Goal: Navigation & Orientation: Find specific page/section

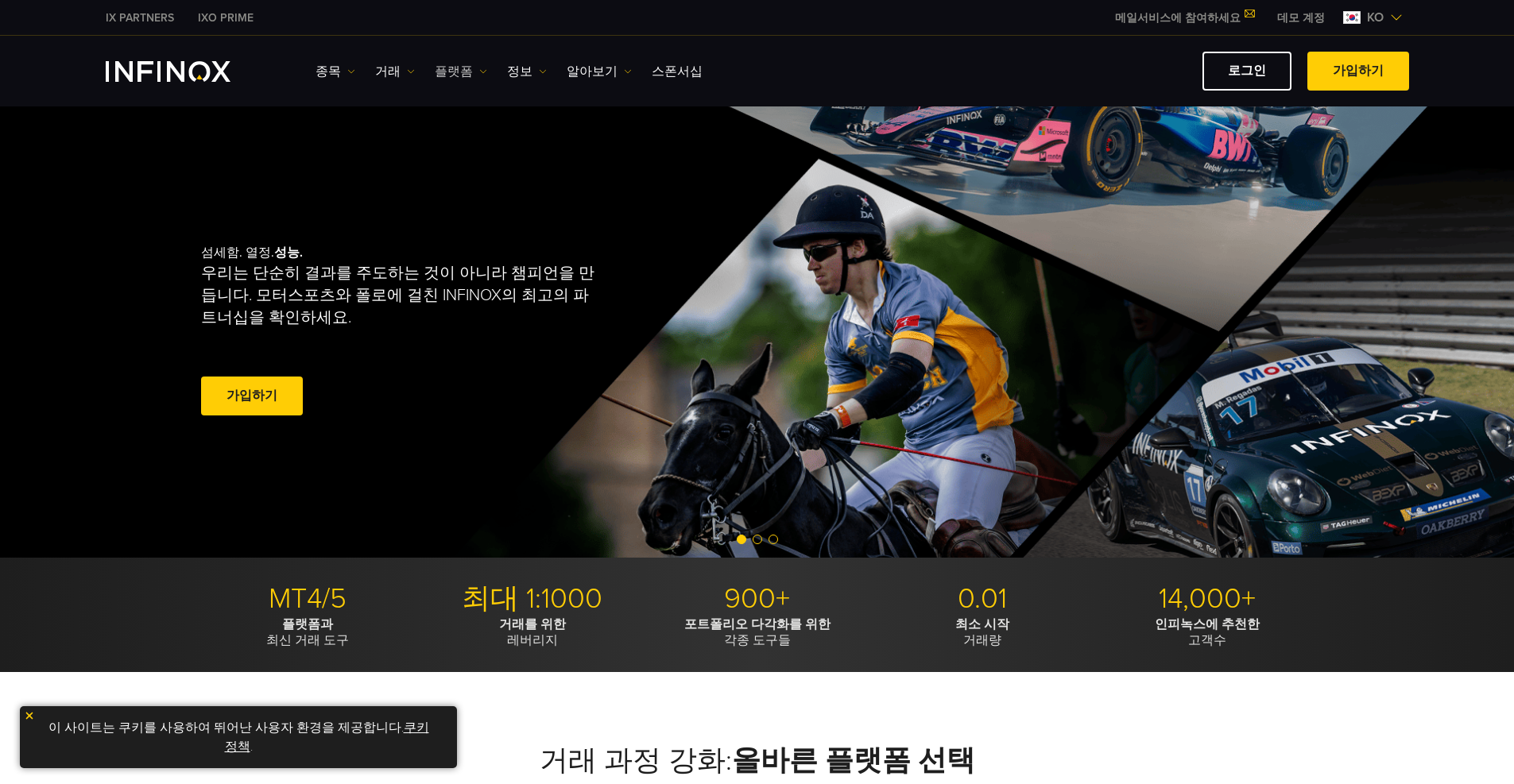
click at [452, 71] on link "플랫폼" at bounding box center [460, 71] width 52 height 19
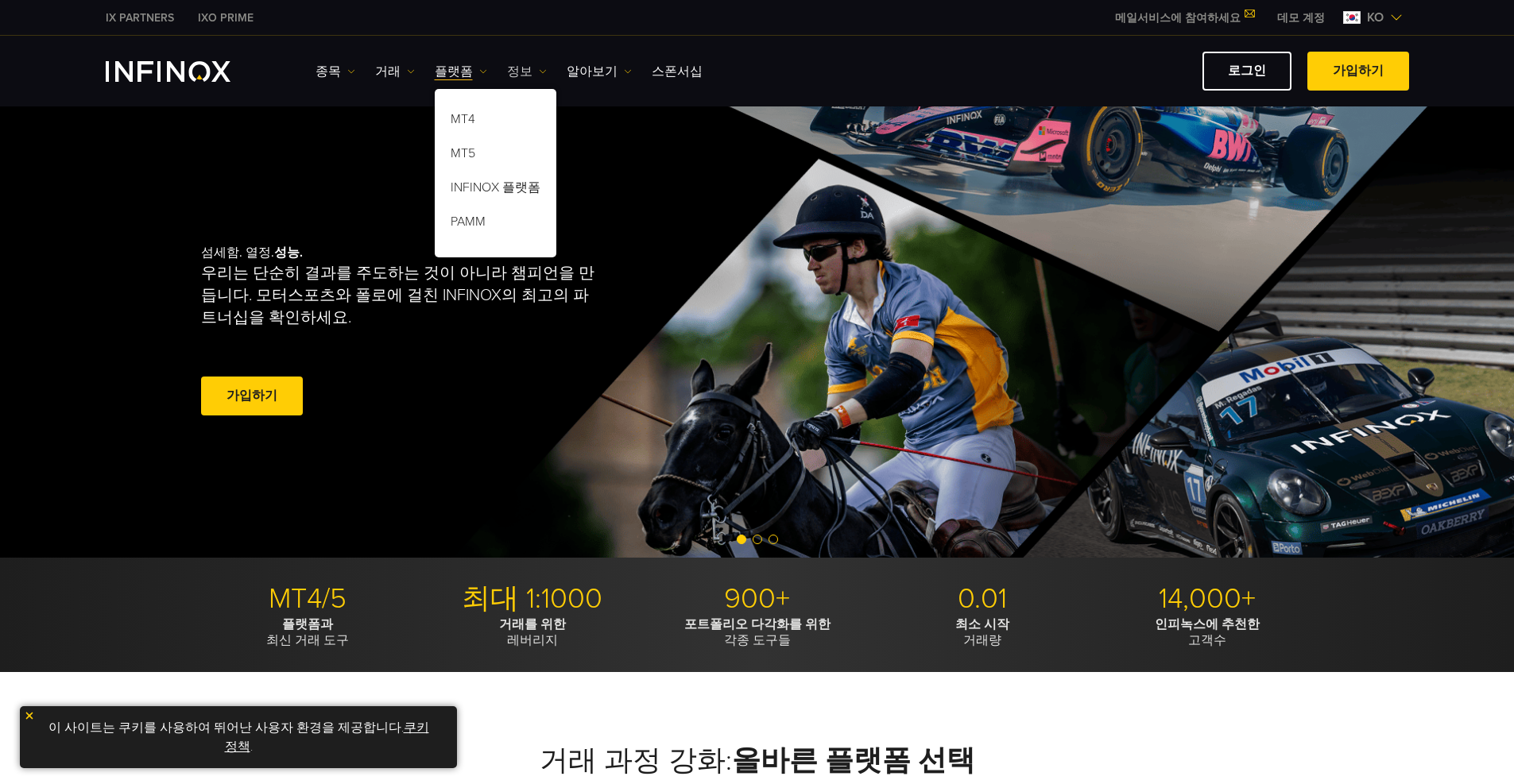
click at [515, 75] on link "정보" at bounding box center [527, 71] width 39 height 19
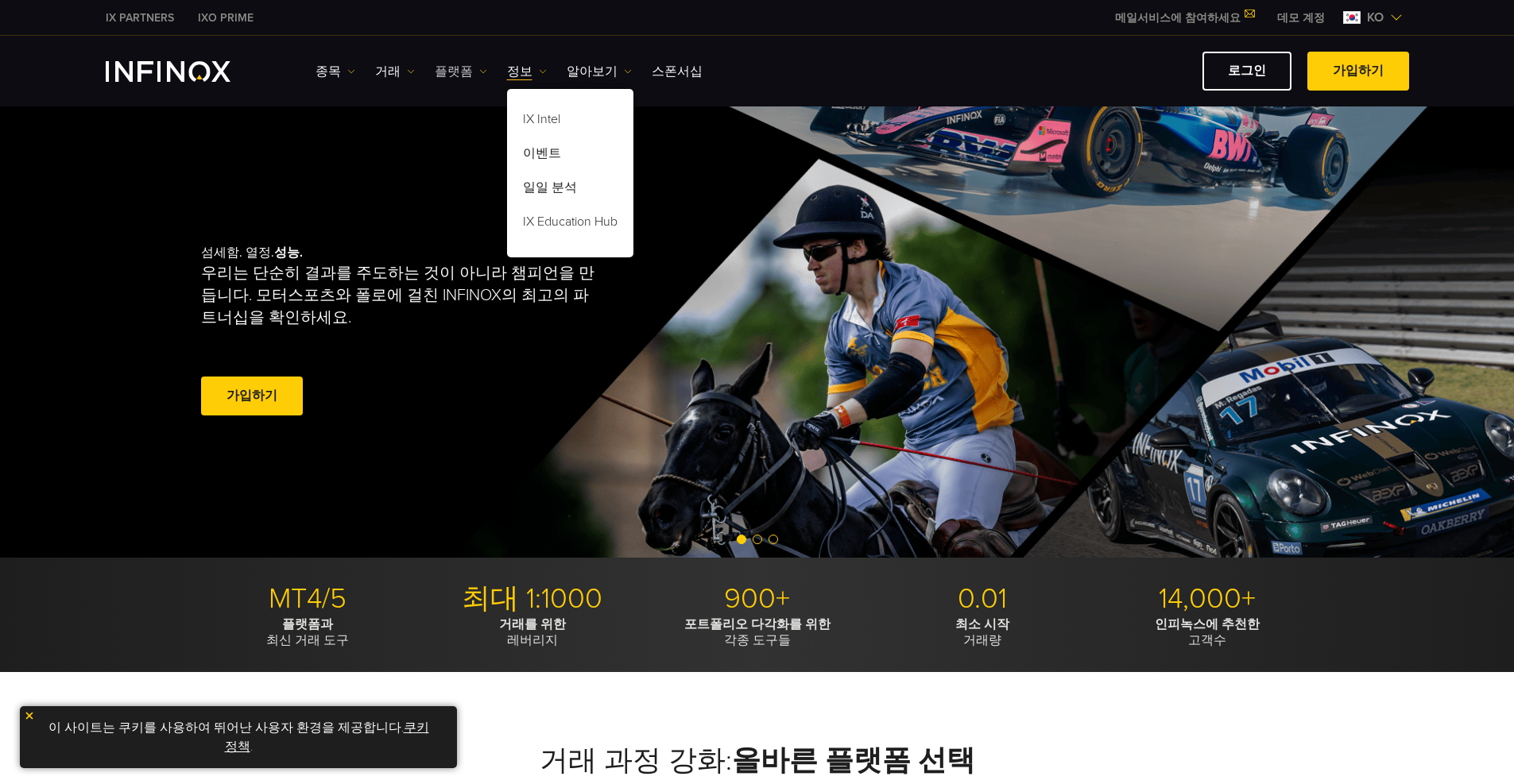
click at [459, 73] on link "플랫폼" at bounding box center [460, 71] width 52 height 19
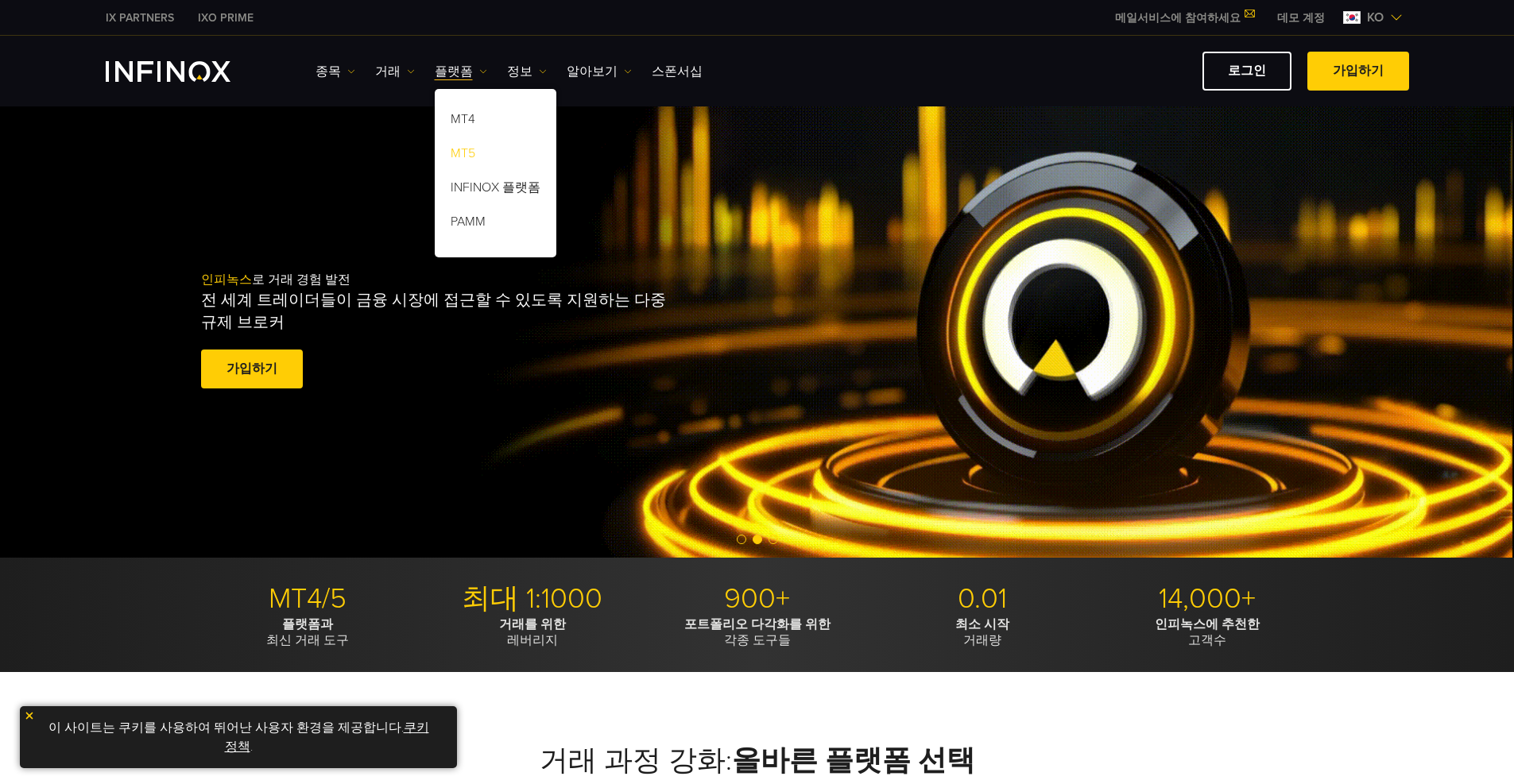
click at [448, 156] on link "MT5" at bounding box center [494, 156] width 121 height 35
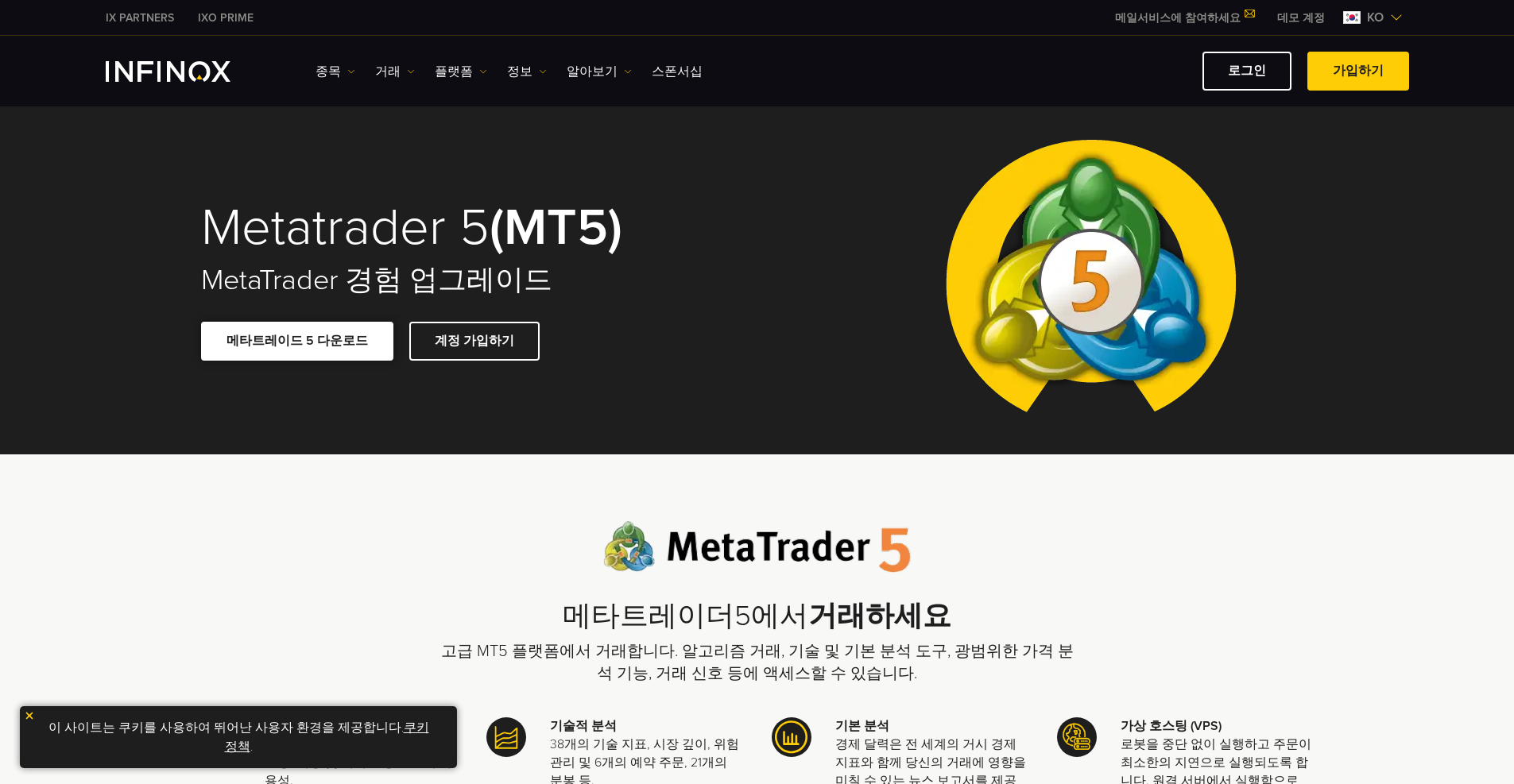
click at [298, 339] on link "메타트레이드 5 다운로드" at bounding box center [297, 341] width 193 height 39
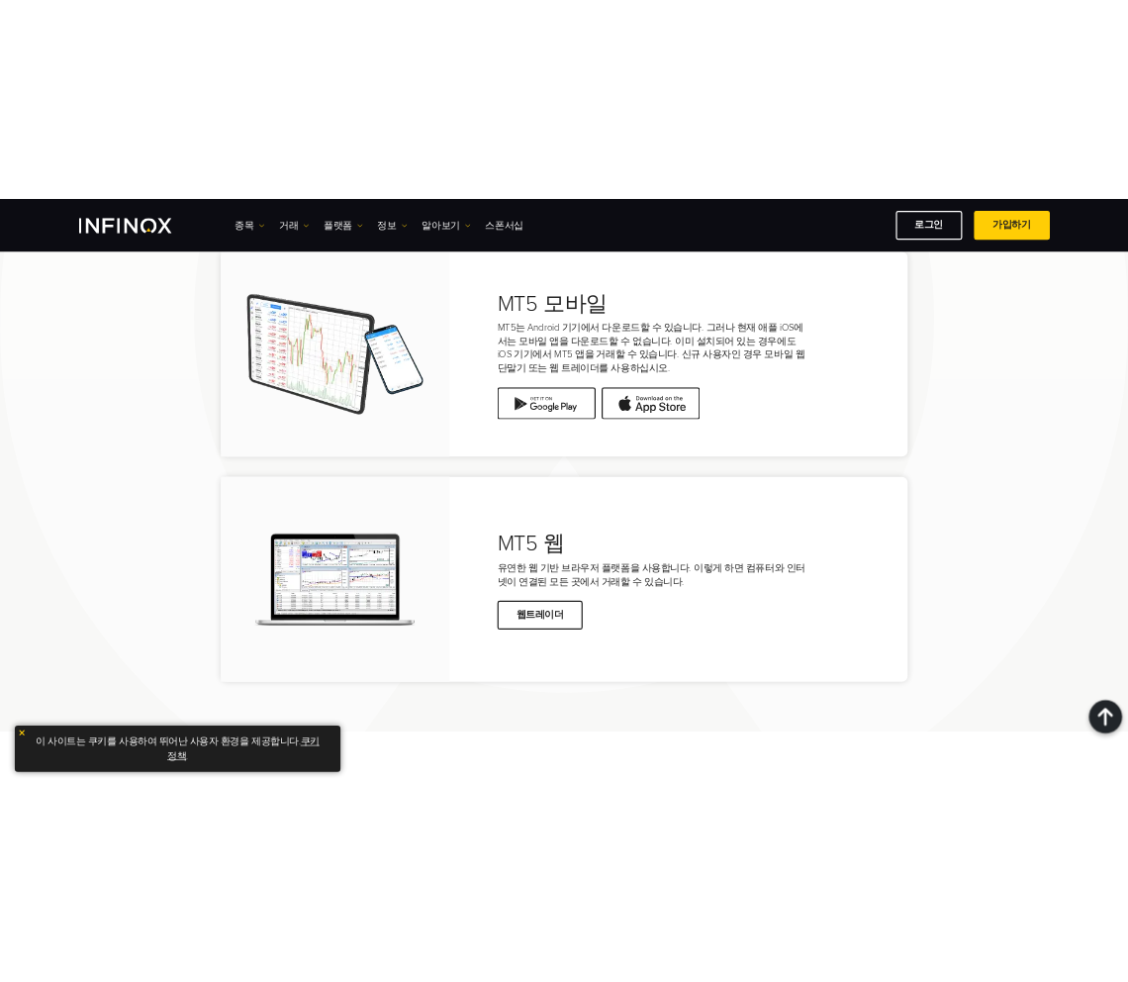
scroll to position [4058, 0]
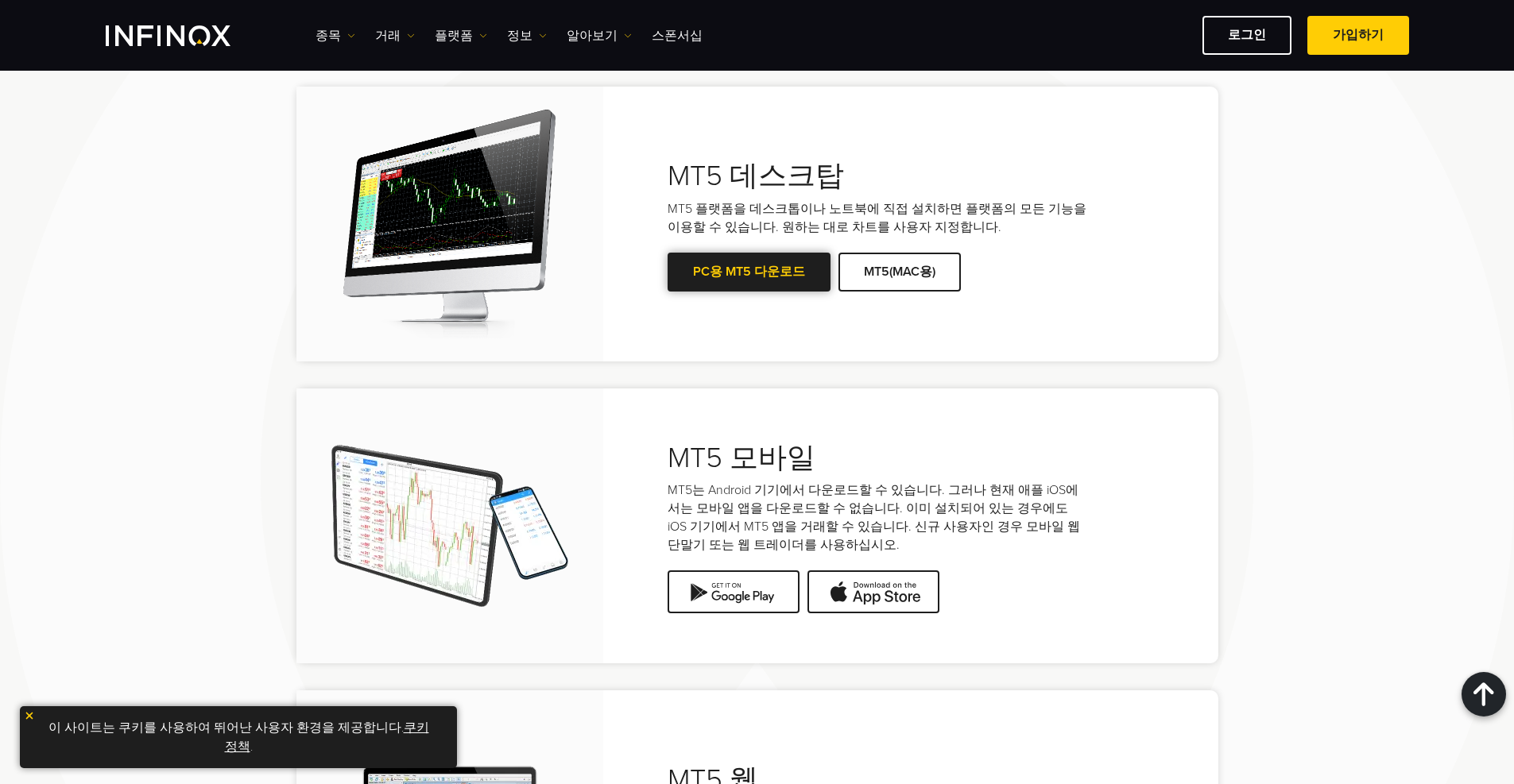
click at [719, 271] on link "PC용 MT5 다운로드" at bounding box center [748, 272] width 163 height 39
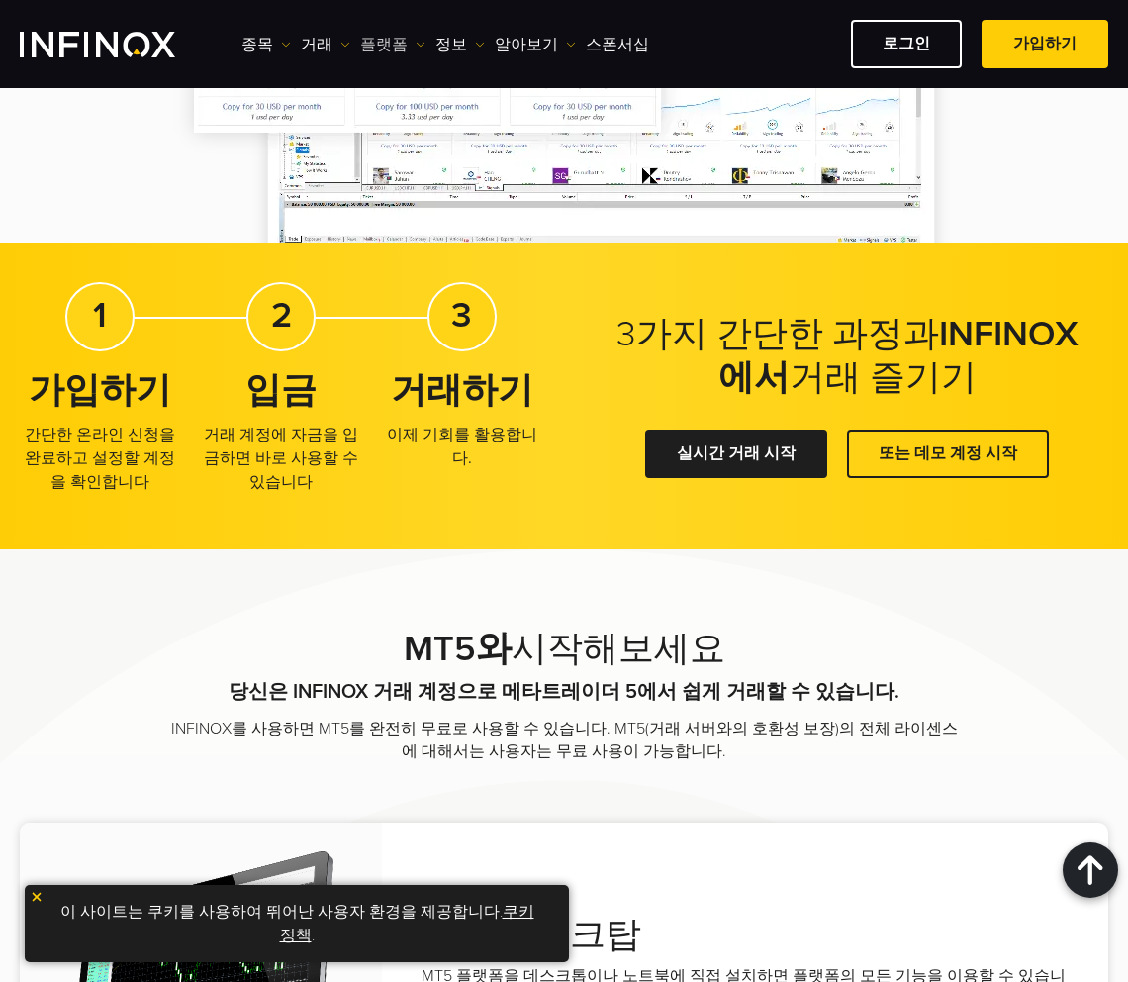
click at [366, 42] on link "플랫폼" at bounding box center [392, 45] width 65 height 24
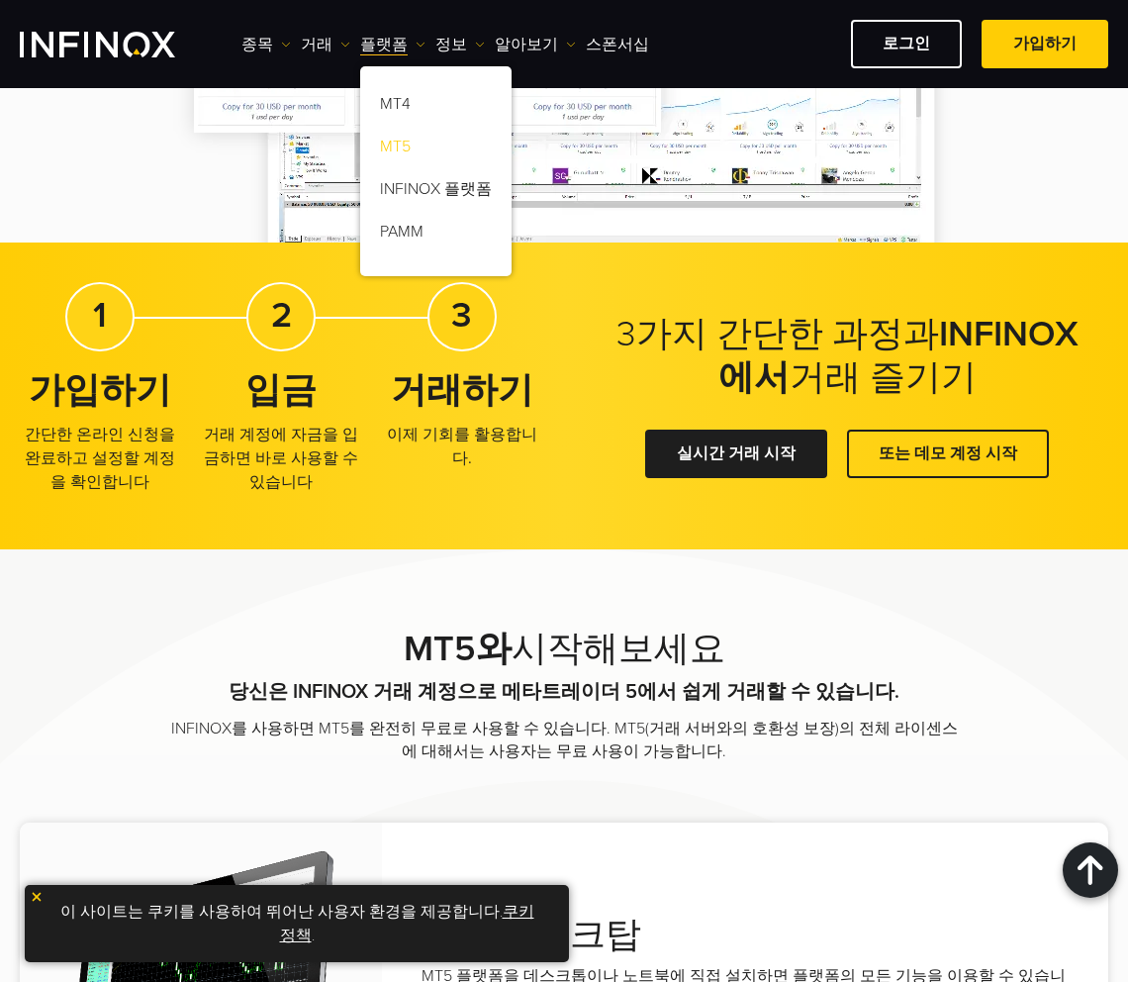
click at [388, 145] on link "MT5" at bounding box center [435, 150] width 151 height 43
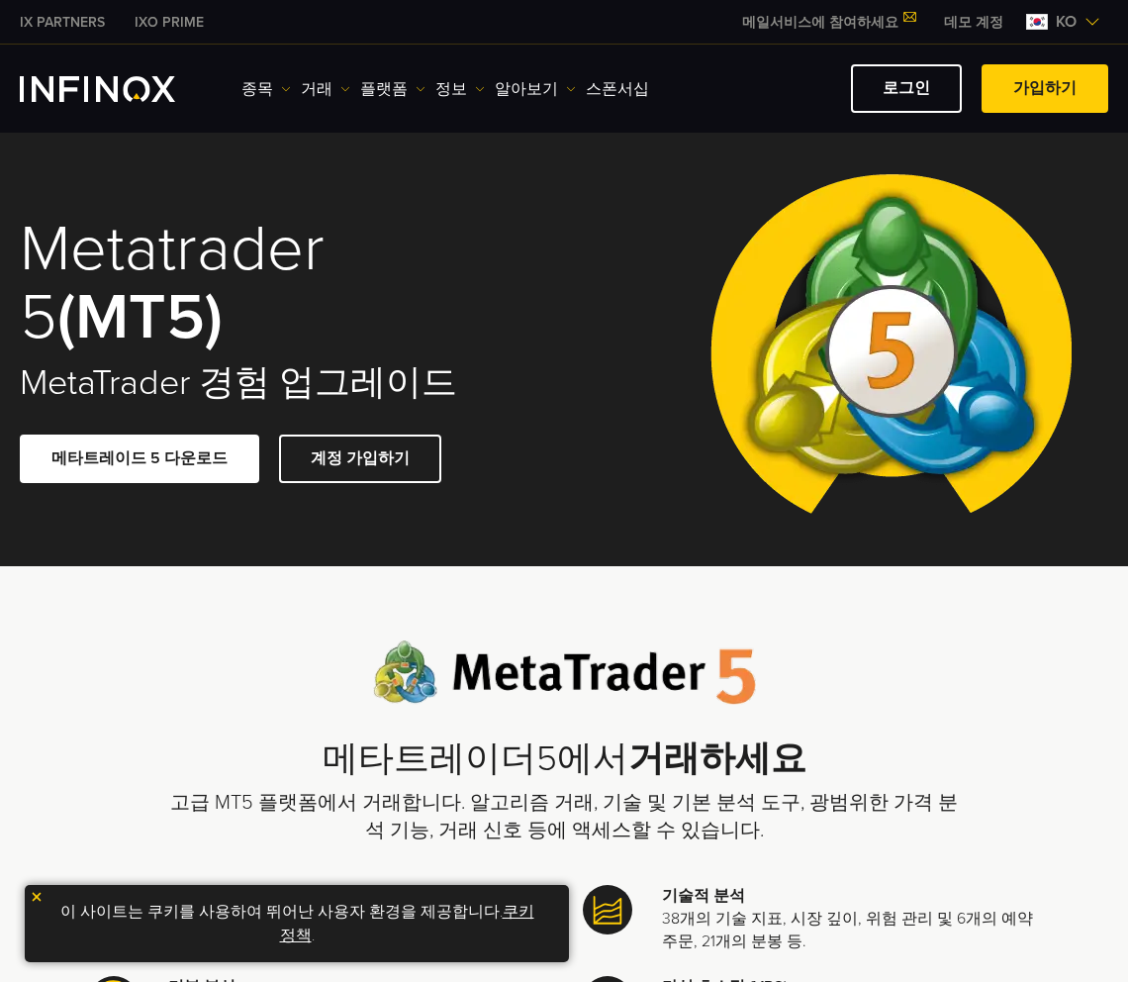
click at [919, 92] on link "로그인" at bounding box center [906, 88] width 111 height 49
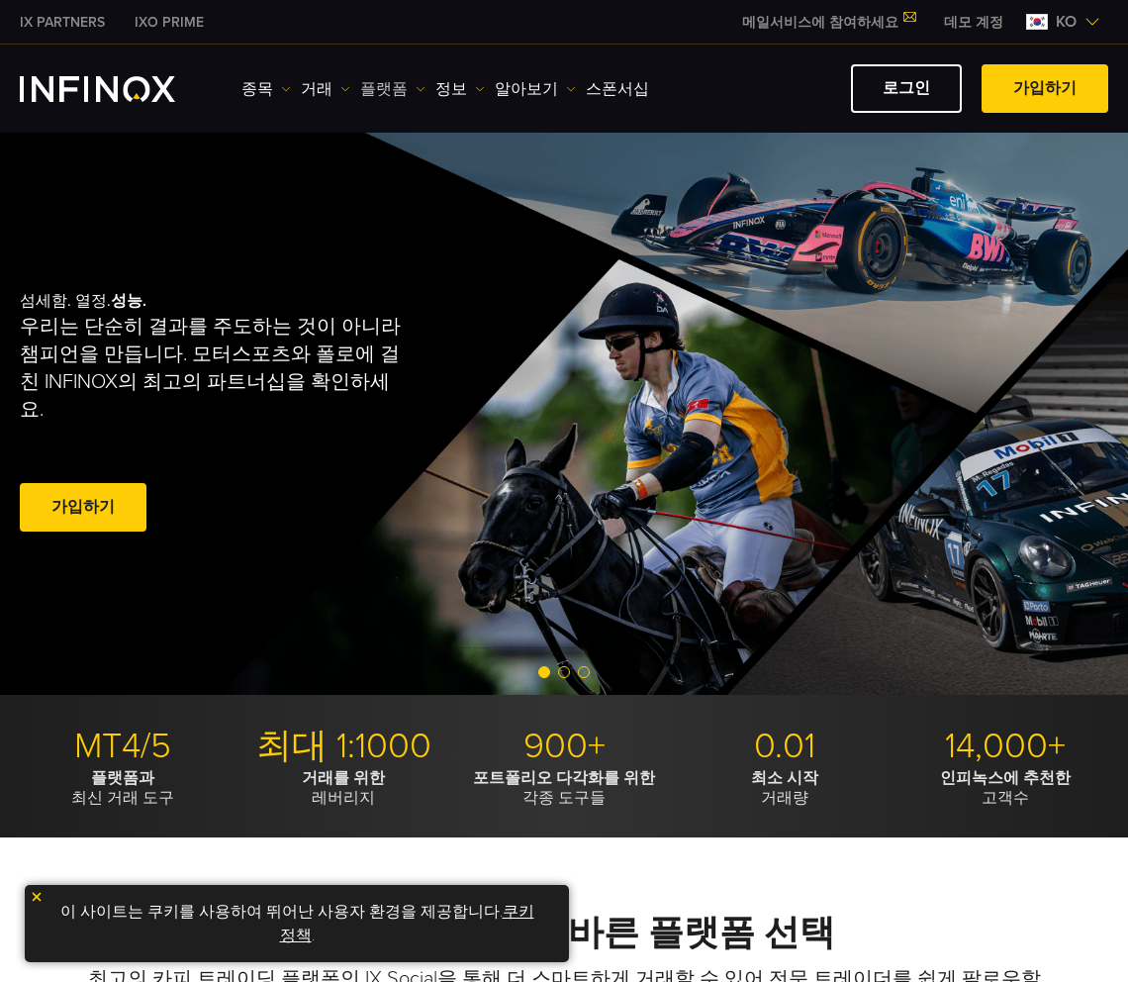
click at [382, 90] on link "플랫폼" at bounding box center [392, 89] width 65 height 24
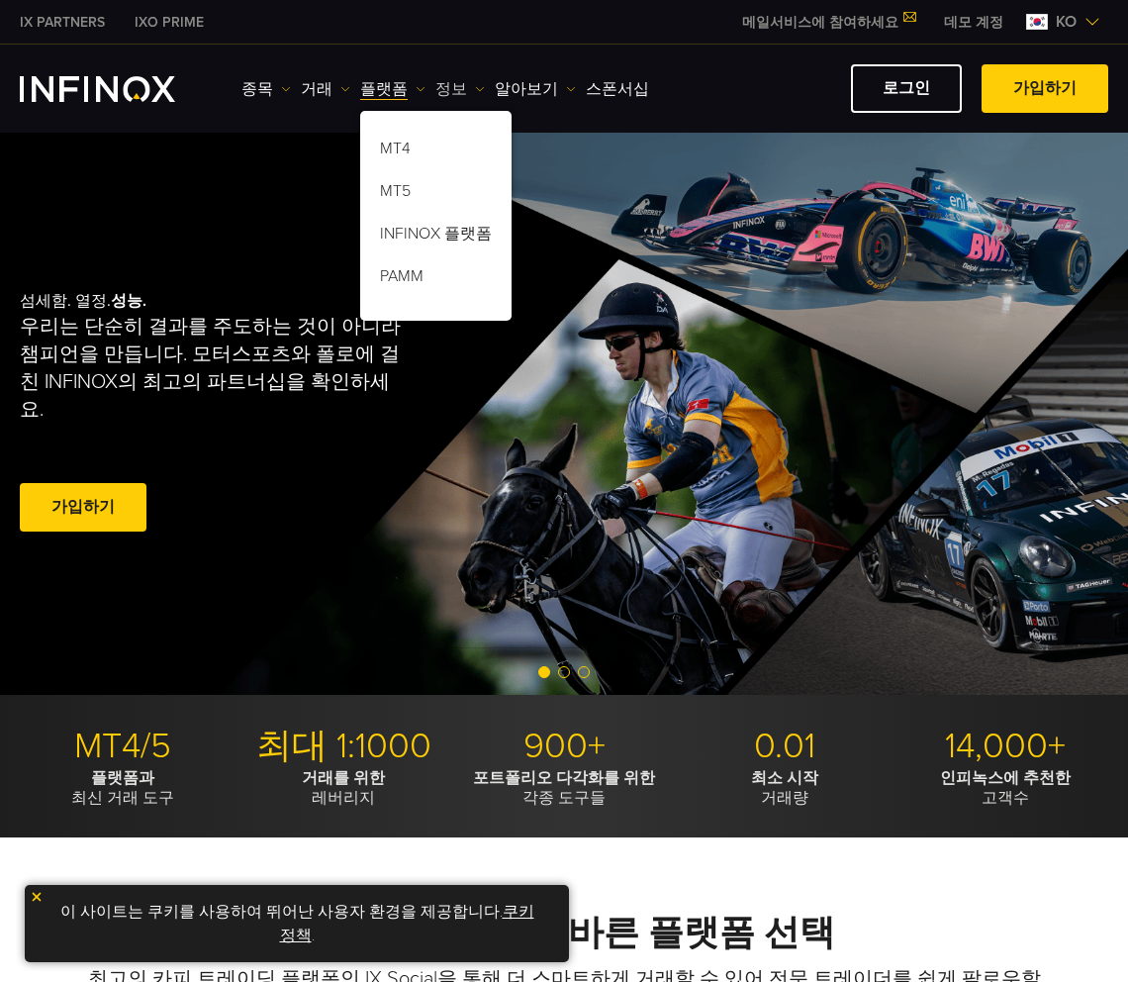
click at [448, 93] on link "정보" at bounding box center [460, 89] width 49 height 24
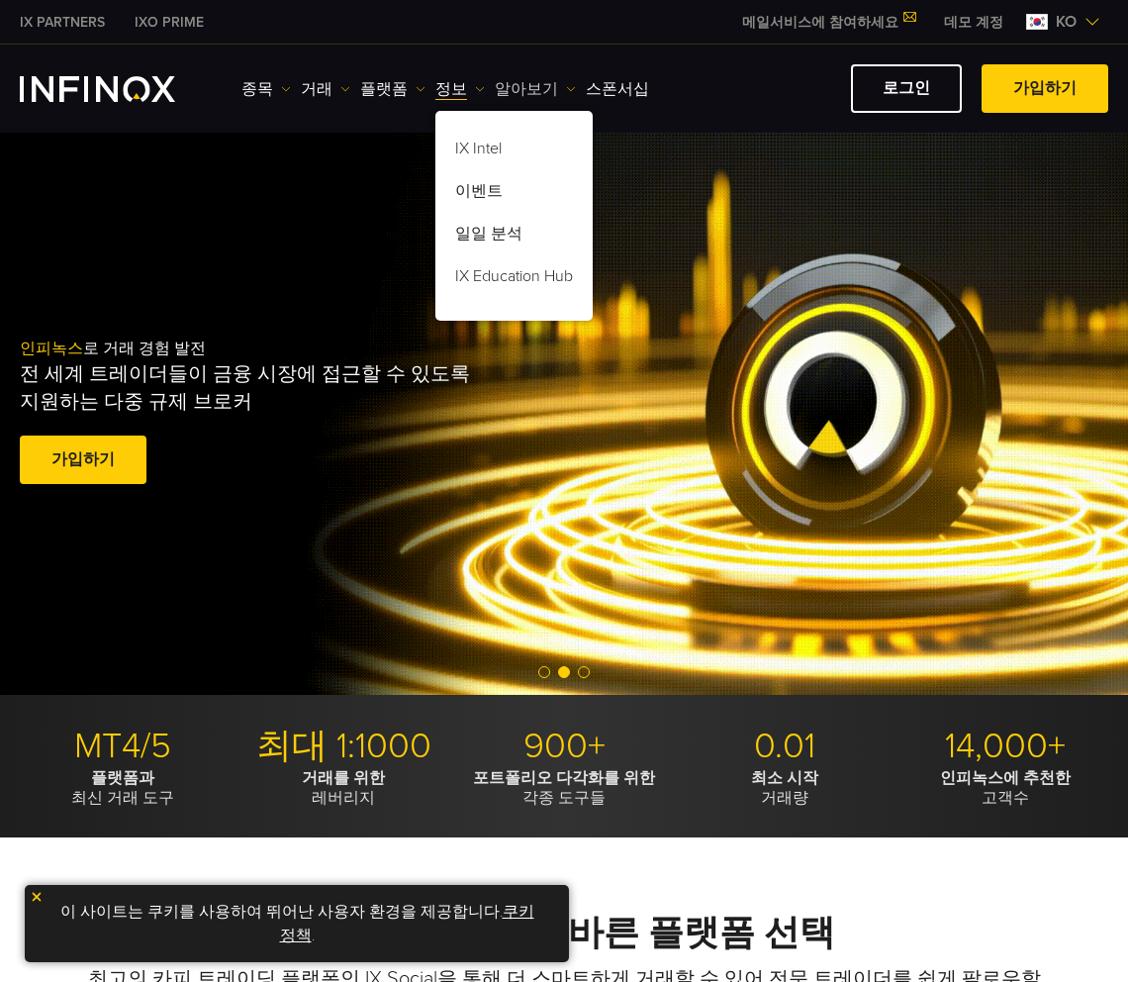
click at [516, 92] on link "알아보기" at bounding box center [535, 89] width 81 height 24
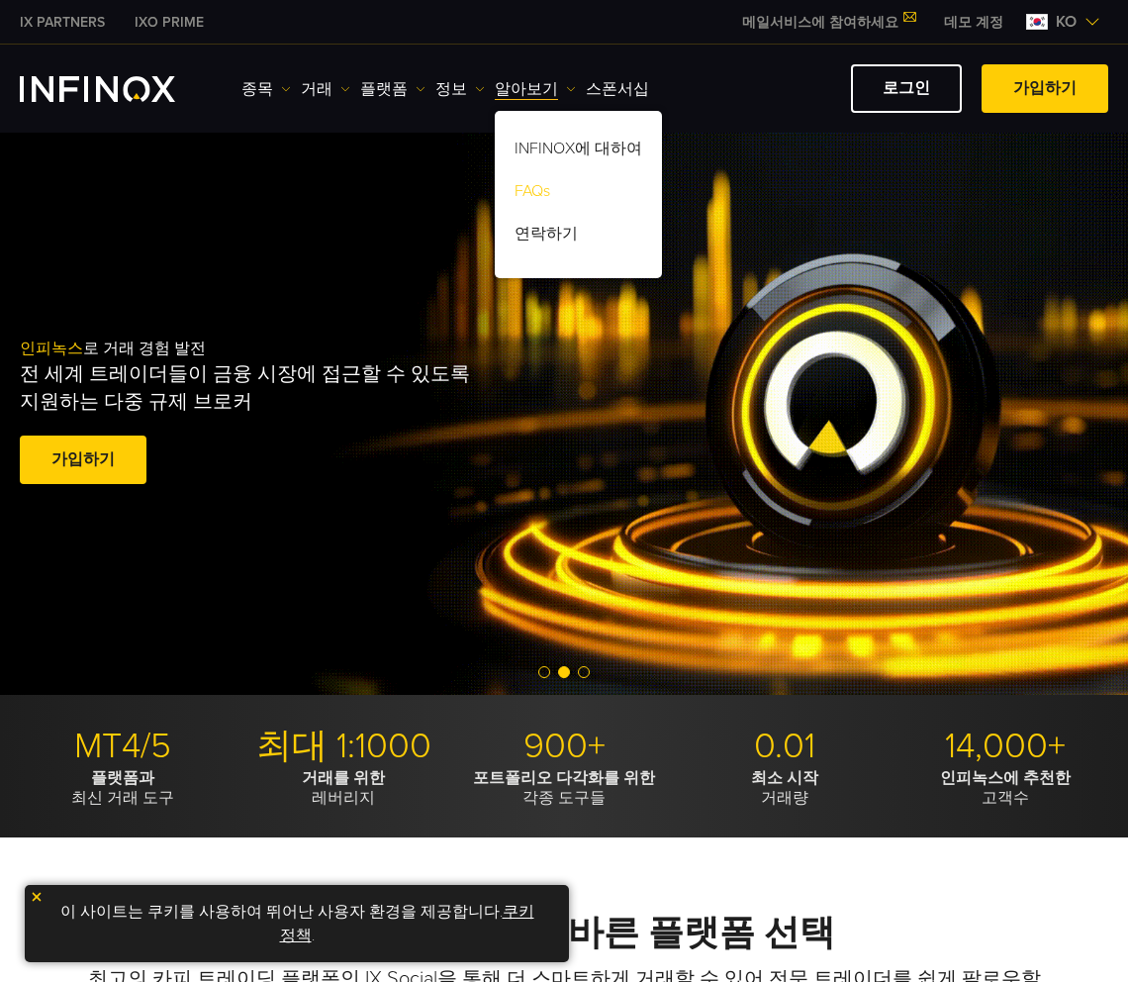
click at [531, 189] on link "FAQs" at bounding box center [578, 194] width 167 height 43
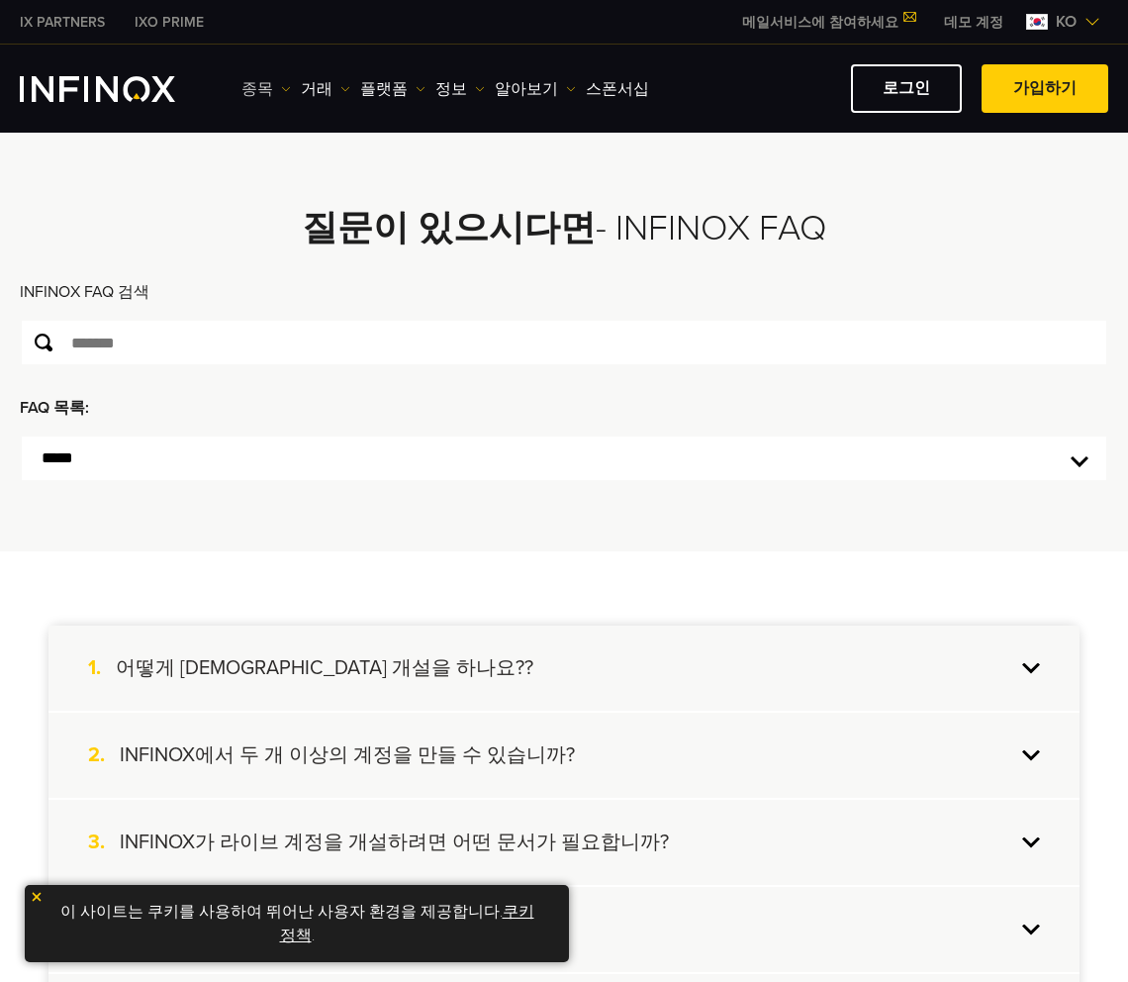
click at [263, 86] on link "종목" at bounding box center [266, 89] width 49 height 24
click at [313, 93] on link "거래" at bounding box center [325, 89] width 49 height 24
click at [383, 93] on link "플랫폼" at bounding box center [392, 89] width 65 height 24
click at [444, 90] on link "정보" at bounding box center [460, 89] width 49 height 24
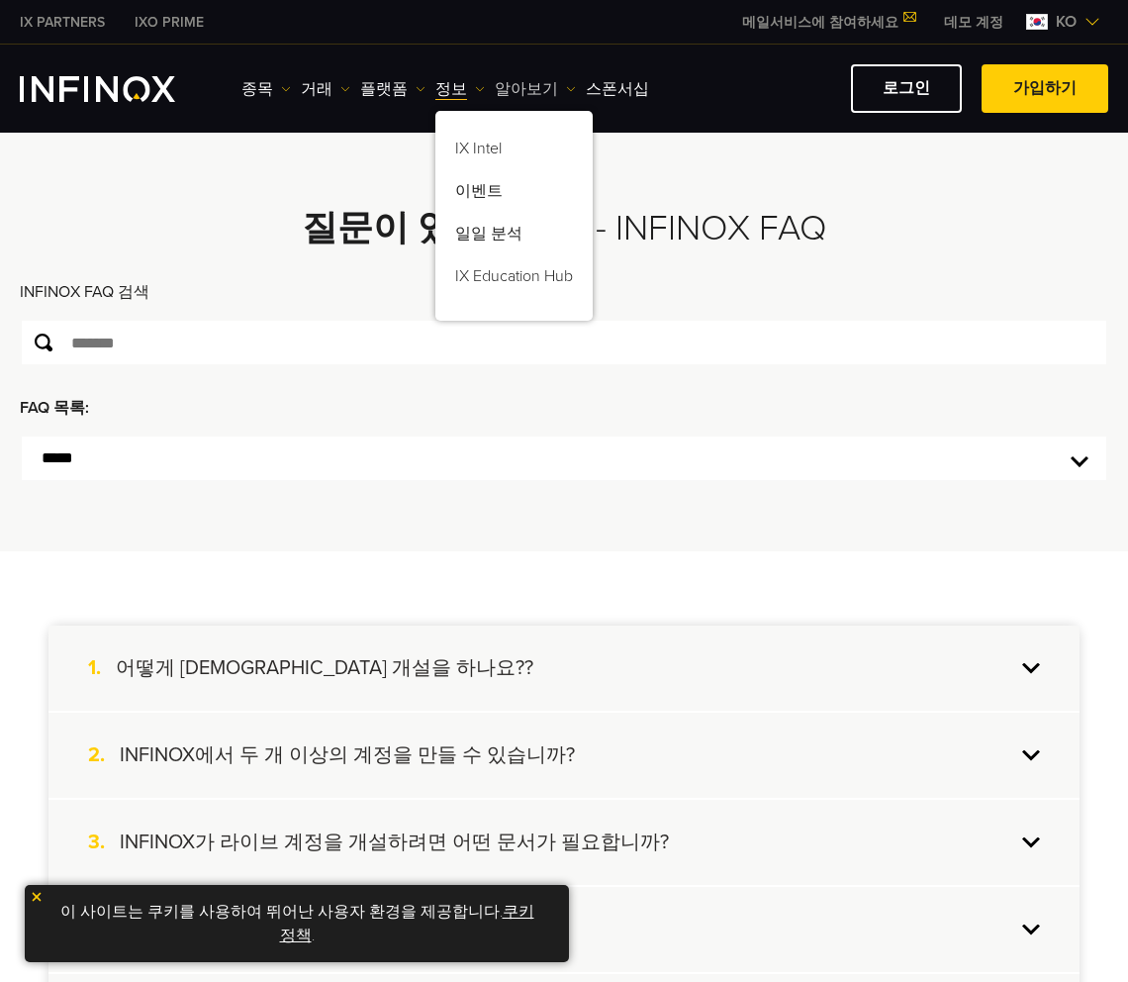
click at [514, 85] on link "알아보기" at bounding box center [535, 89] width 81 height 24
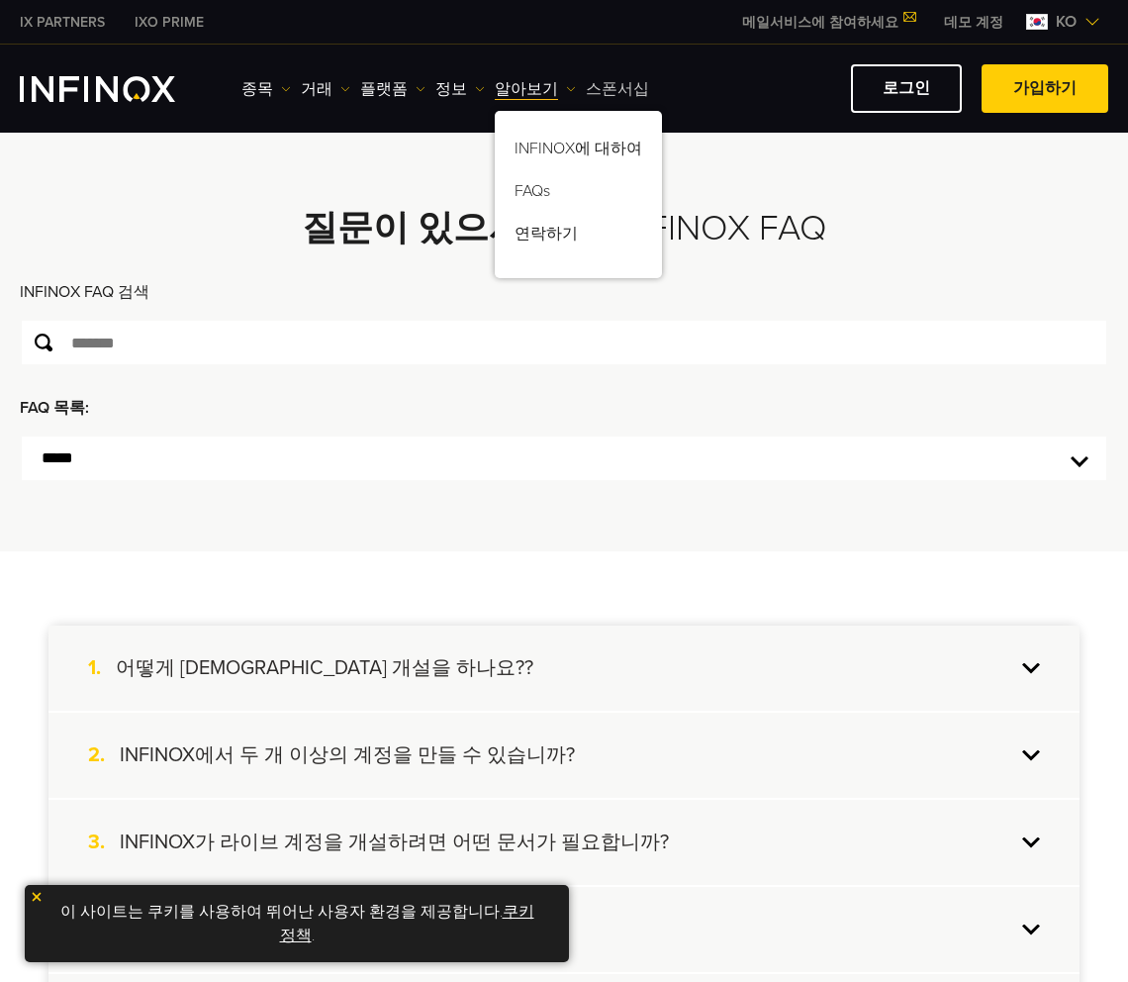
click at [607, 85] on link "스폰서십" at bounding box center [617, 89] width 63 height 24
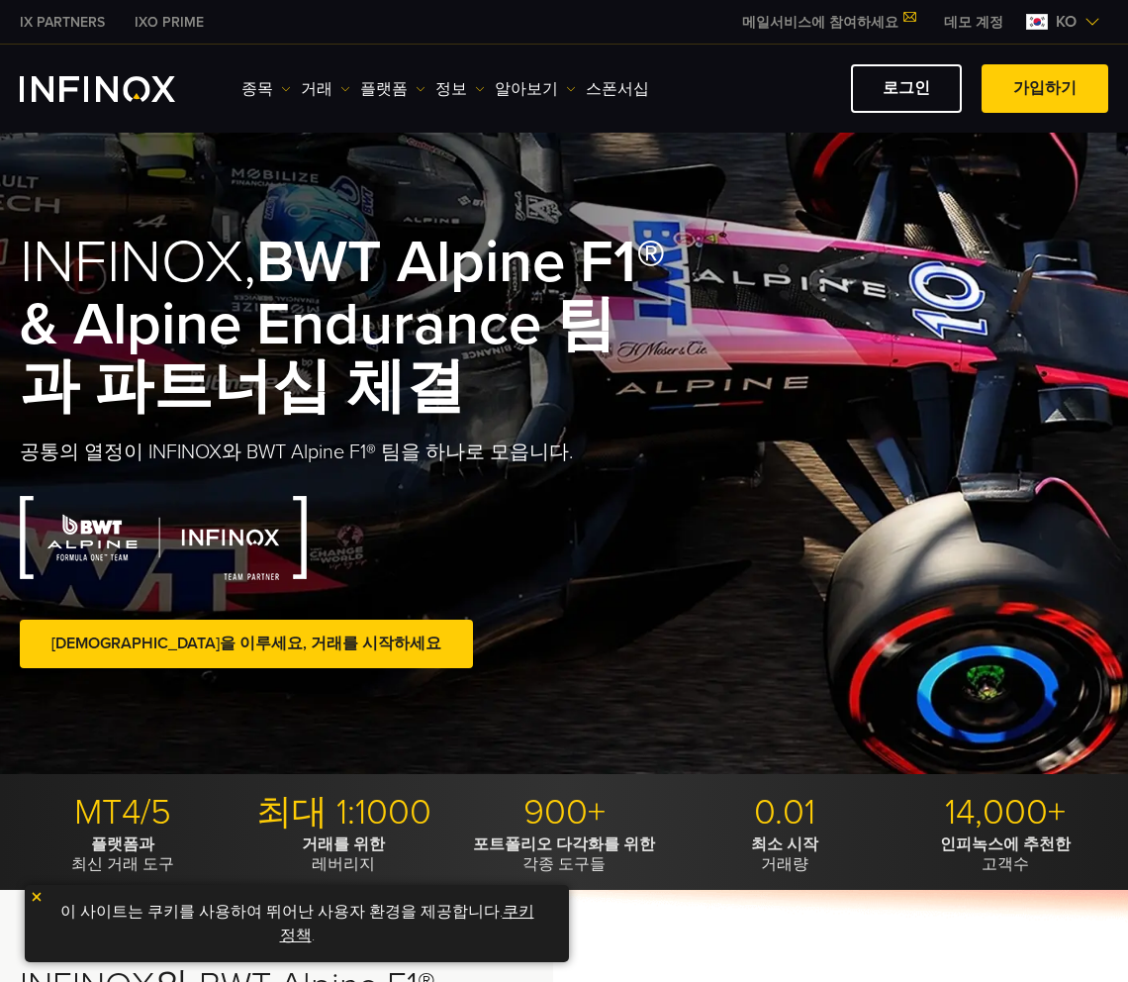
click at [111, 88] on img "INFINOX Logo" at bounding box center [97, 89] width 155 height 26
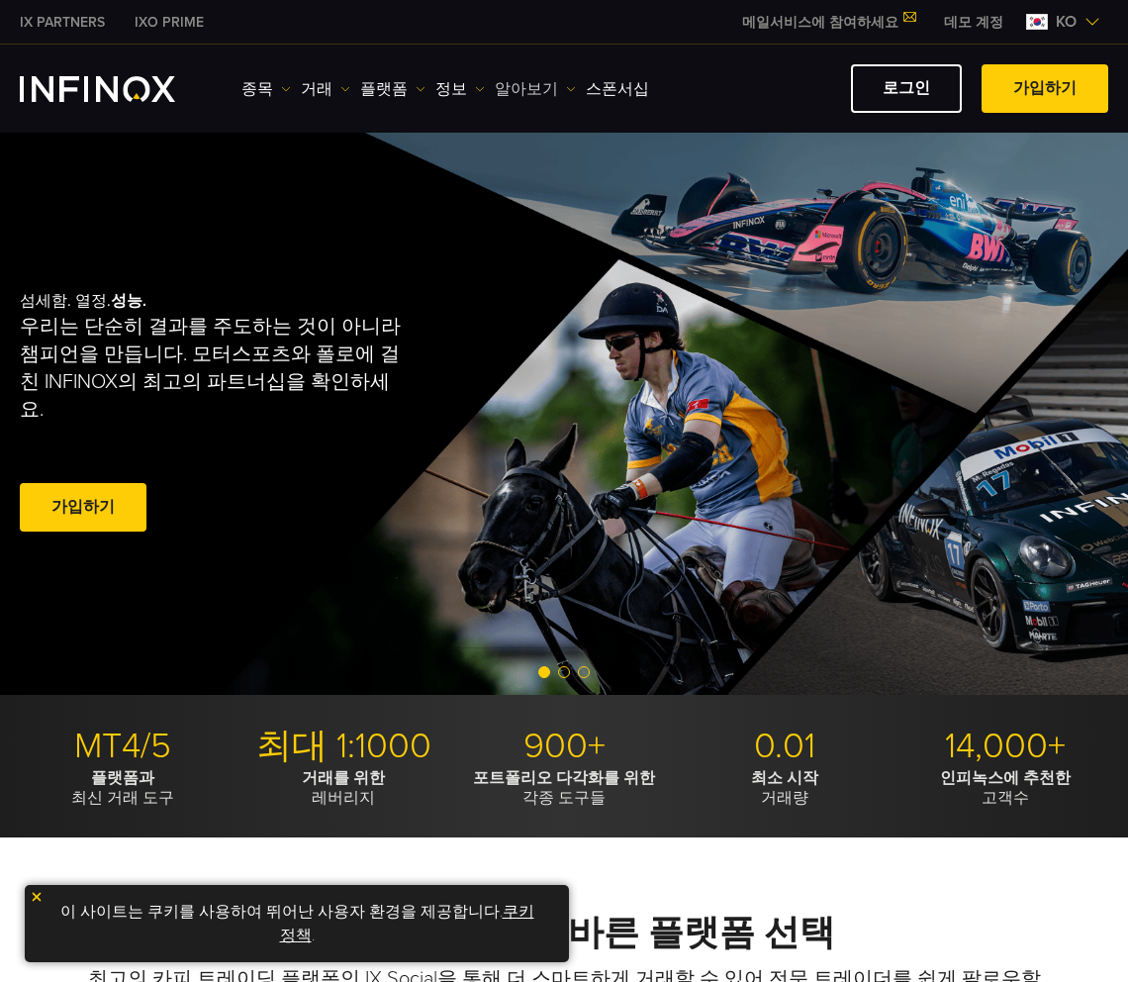
click at [510, 90] on link "알아보기" at bounding box center [535, 89] width 81 height 24
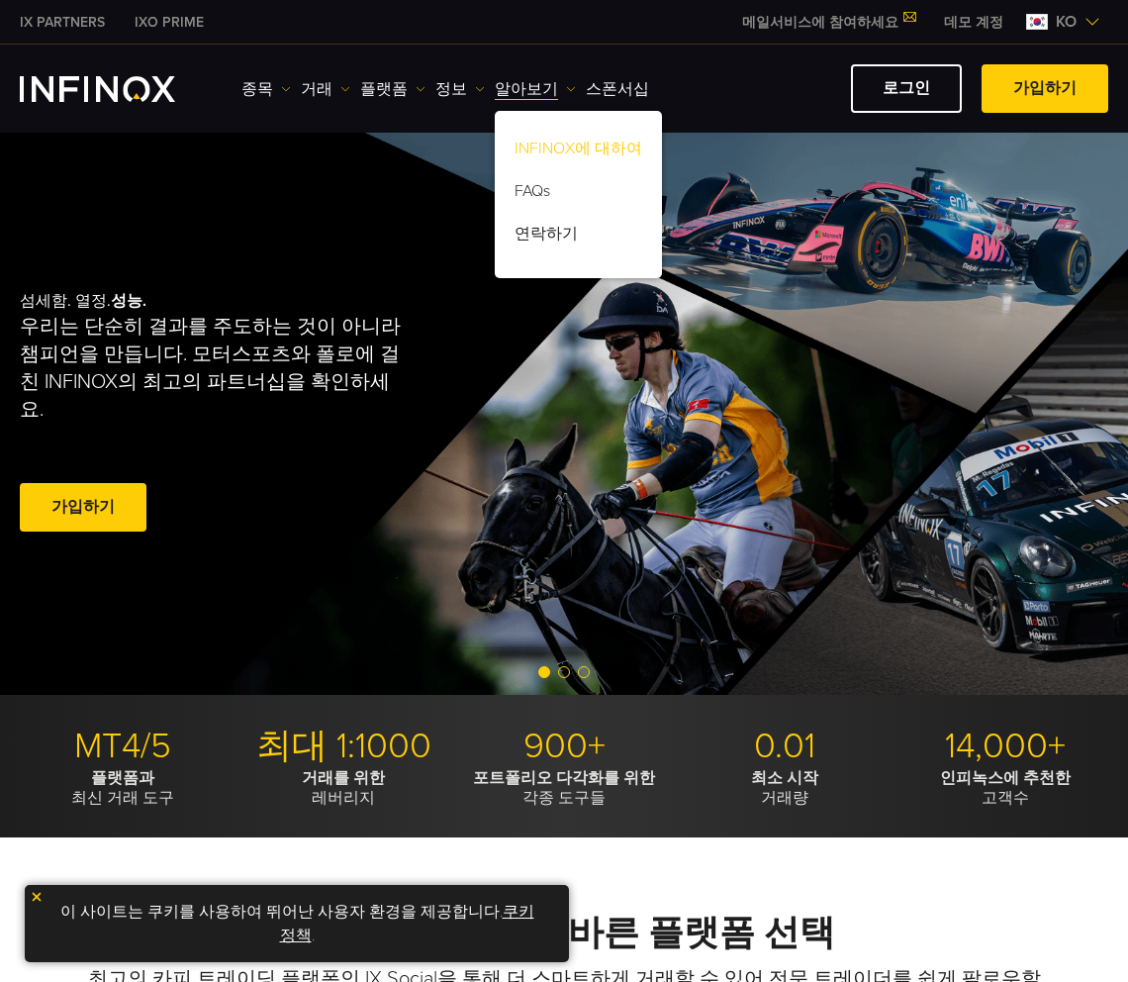
click at [527, 146] on link "INFINOX에 대하여" at bounding box center [578, 152] width 167 height 43
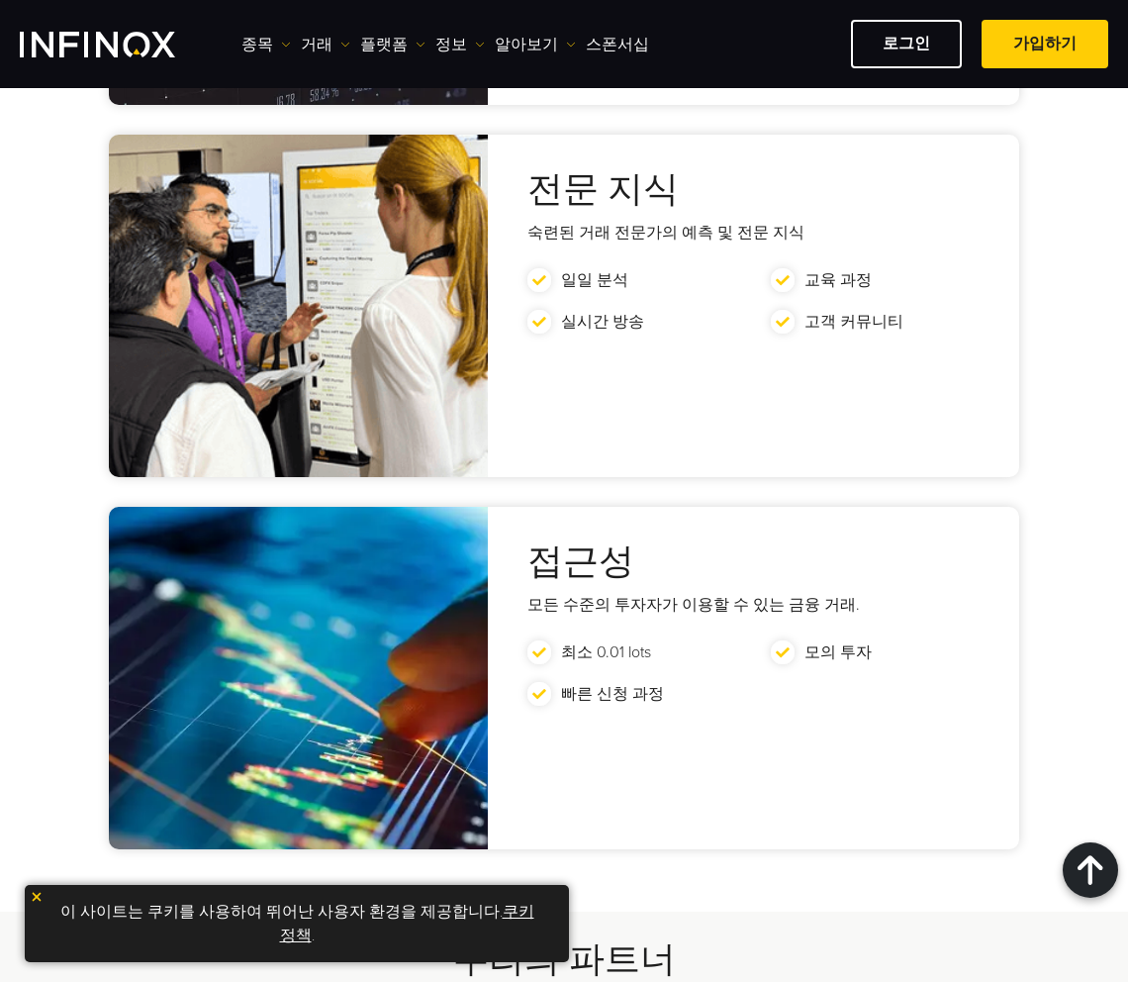
scroll to position [4304, 0]
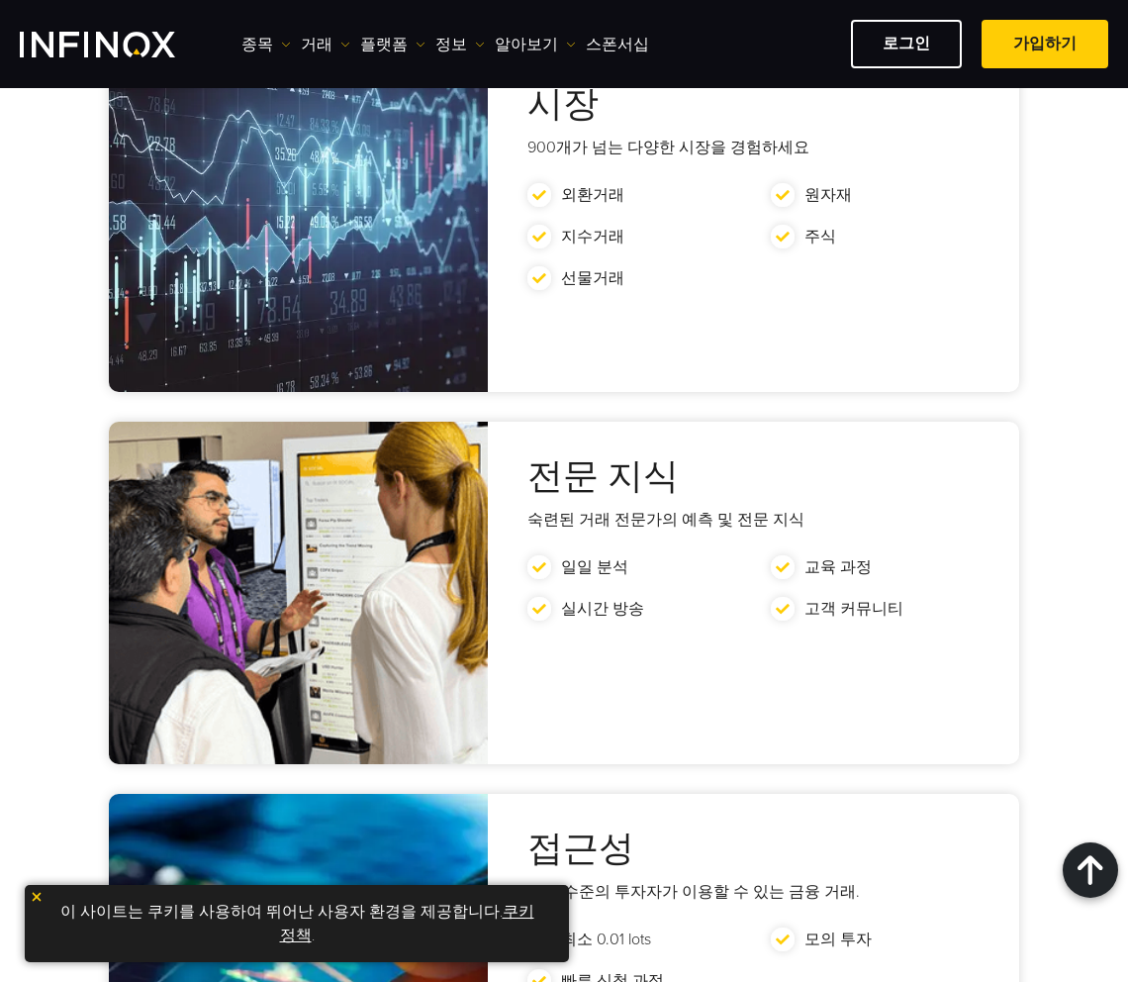
click at [92, 45] on img "INFINOX Logo" at bounding box center [97, 45] width 155 height 26
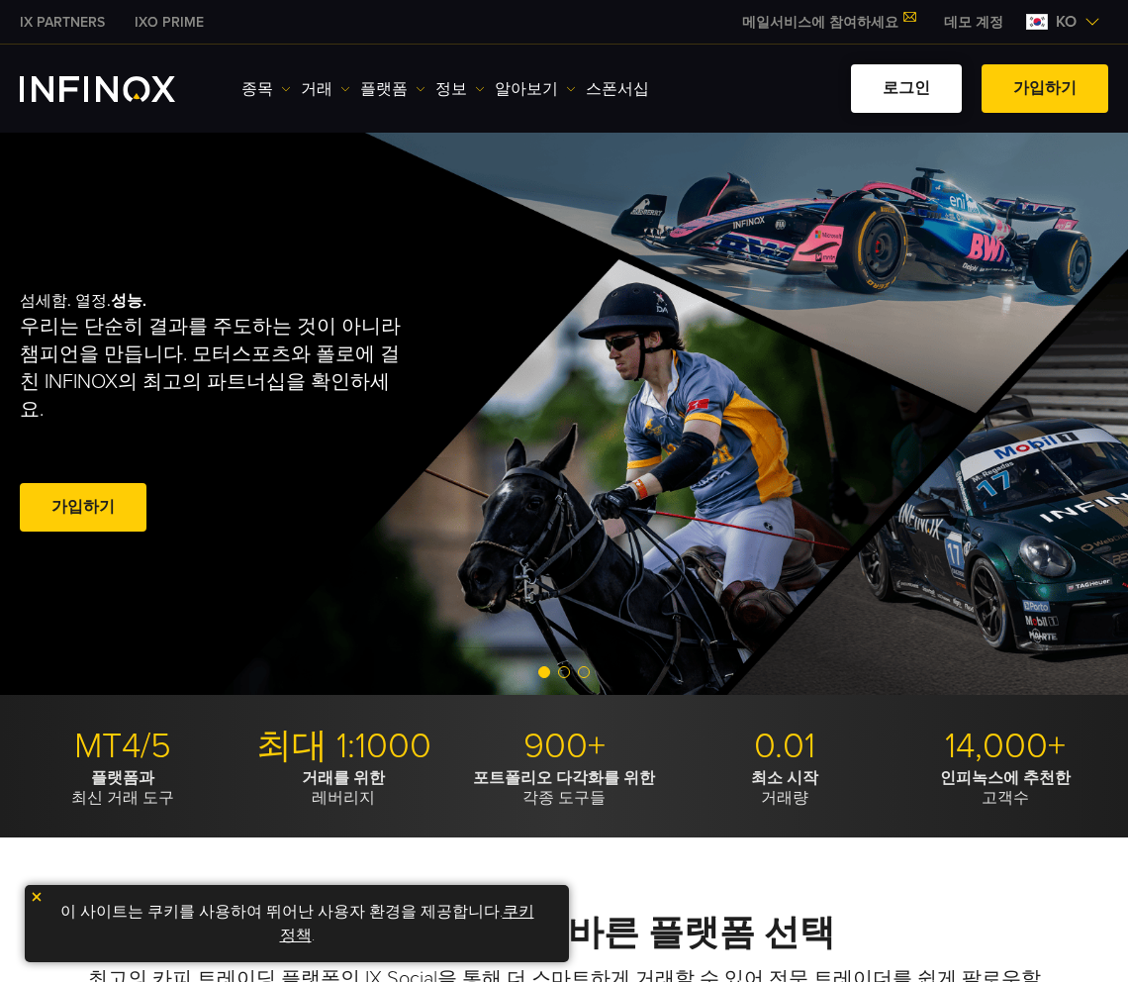
click at [915, 80] on link "로그인" at bounding box center [906, 88] width 111 height 49
